Goal: Find specific page/section: Find specific page/section

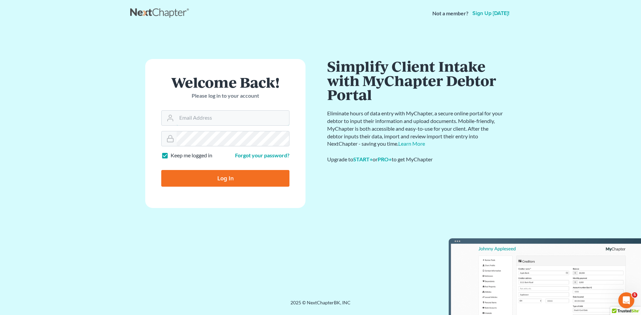
type input "[EMAIL_ADDRESS][DOMAIN_NAME]"
click at [220, 175] on input "Log In" at bounding box center [225, 178] width 128 height 17
type input "Thinking..."
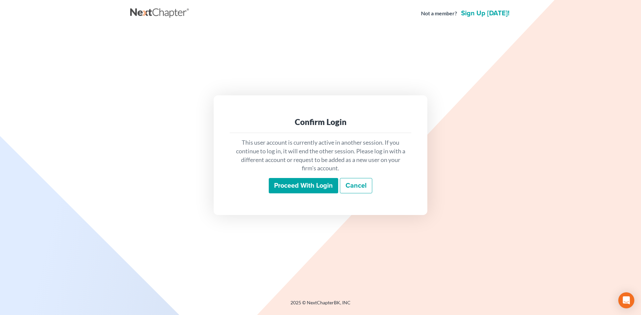
click at [308, 182] on input "Proceed with login" at bounding box center [303, 185] width 69 height 15
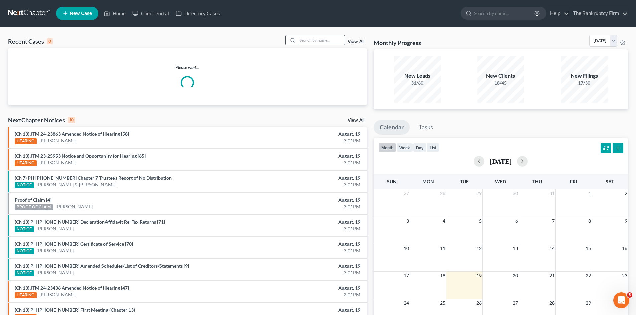
click at [312, 38] on input "search" at bounding box center [321, 40] width 47 height 10
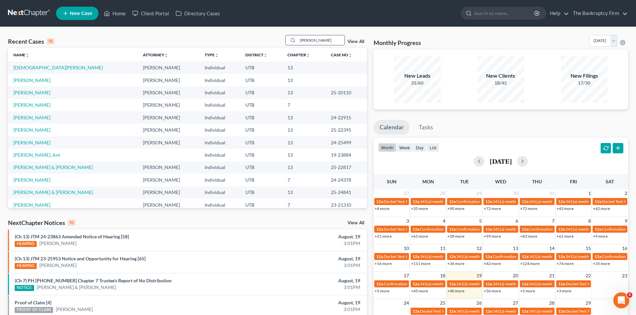
type input "[PERSON_NAME]"
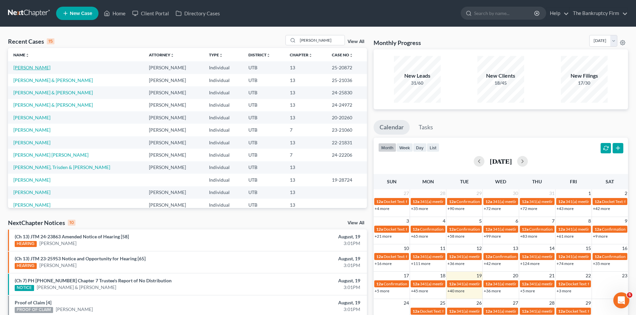
click at [18, 67] on link "[PERSON_NAME]" at bounding box center [31, 68] width 37 height 6
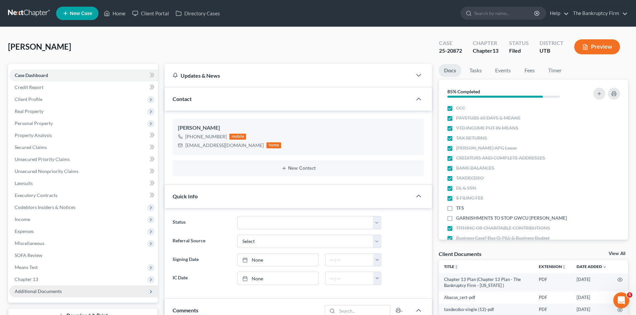
click at [46, 289] on span "Additional Documents" at bounding box center [38, 292] width 47 height 6
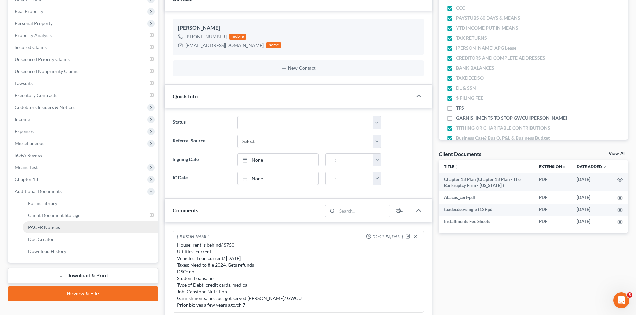
click at [40, 223] on link "PACER Notices" at bounding box center [90, 228] width 135 height 12
